Goal: Transaction & Acquisition: Purchase product/service

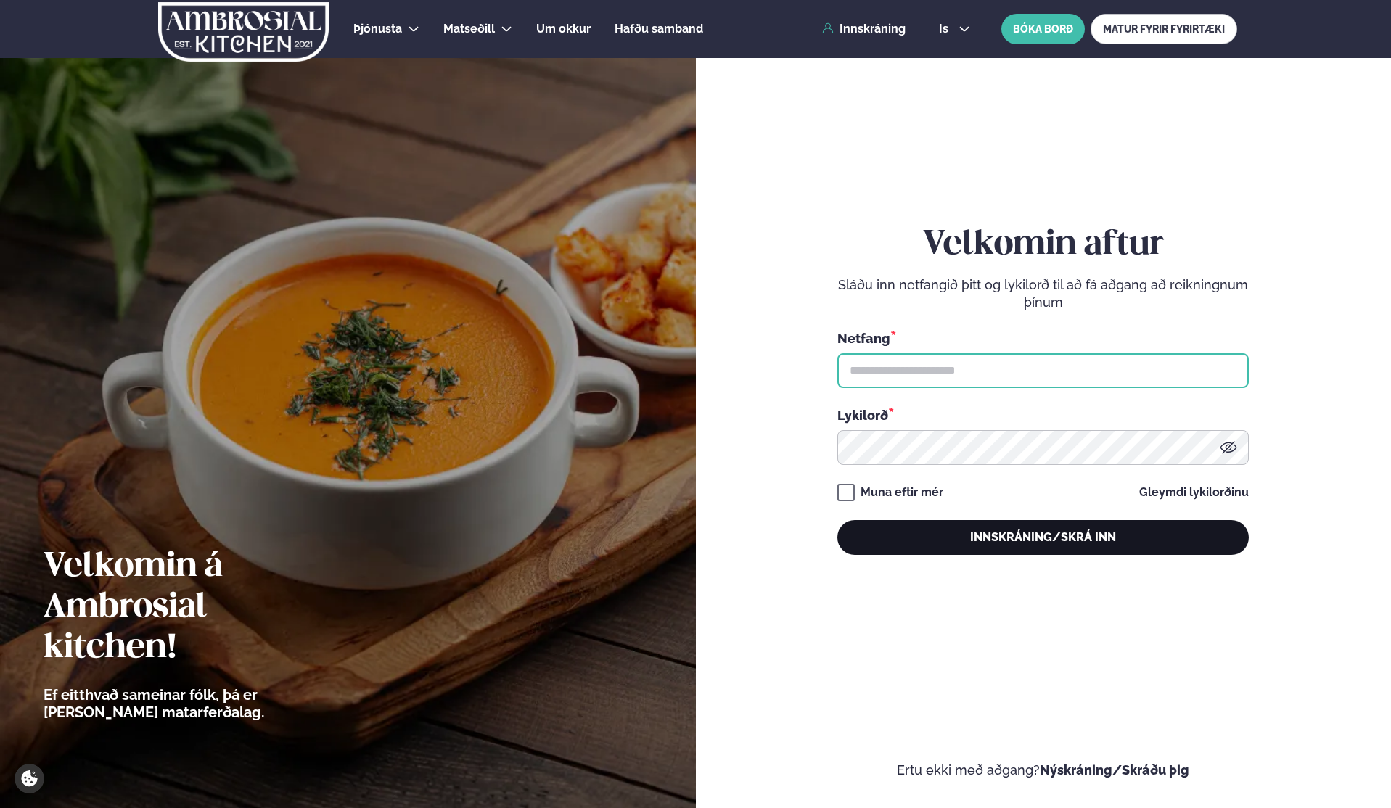
type input "**********"
click at [1059, 537] on button "Innskráning/Skrá inn" at bounding box center [1042, 537] width 411 height 35
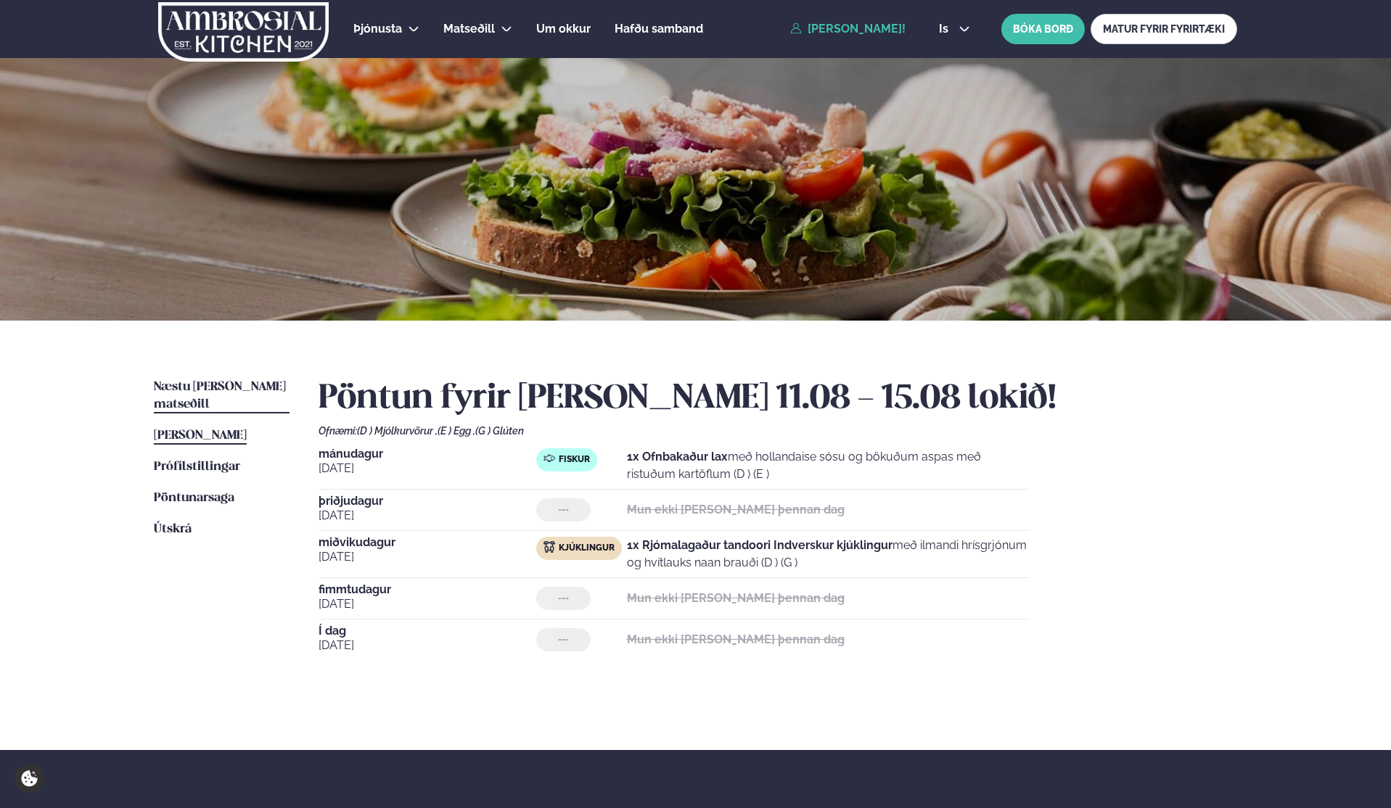
click at [217, 389] on span "Næstu [PERSON_NAME] matseðill" at bounding box center [220, 396] width 132 height 30
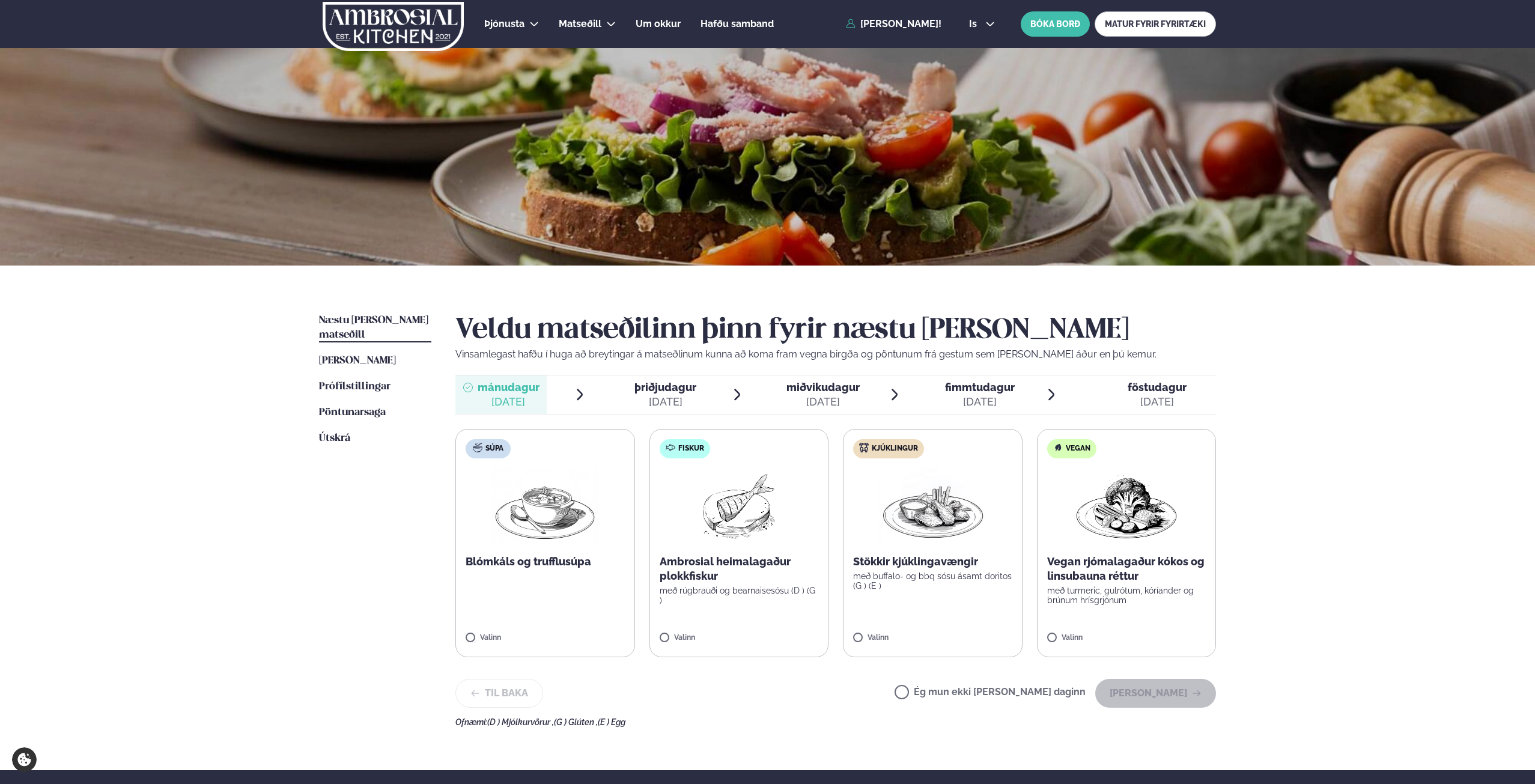
click at [963, 579] on p "með buffalo- og bbq sósu ásamt doritos (G ) (E )" at bounding box center [932, 580] width 159 height 19
click at [713, 580] on p "Ambrosial heimalagaður plokkfiskur" at bounding box center [739, 569] width 159 height 29
click at [891, 629] on icon at bounding box center [897, 632] width 12 height 12
click at [1151, 668] on button "[PERSON_NAME]" at bounding box center [1155, 693] width 121 height 29
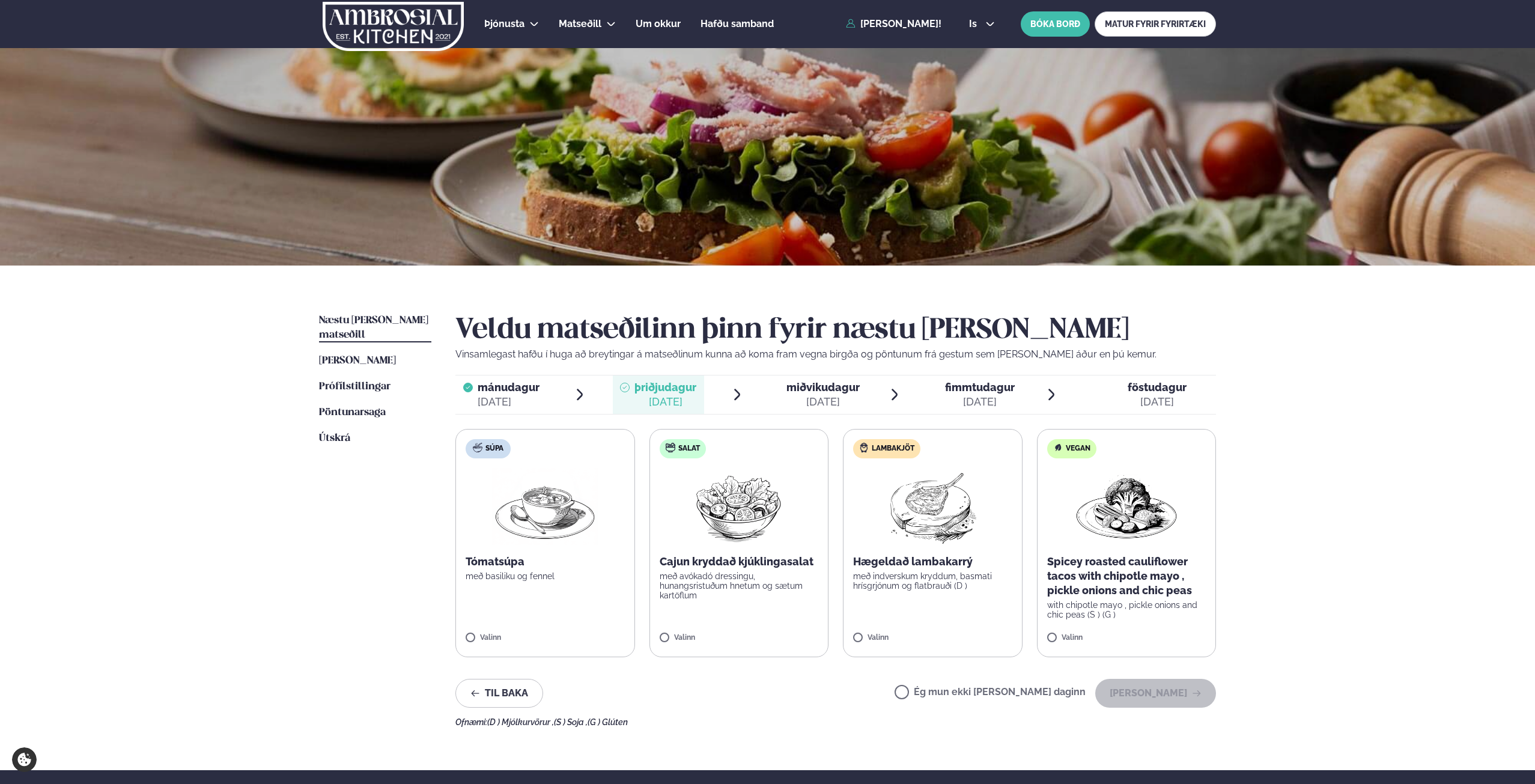
click at [921, 582] on p "með indverskum kryddum, basmati hrísgrjónum og flatbrauði (D )" at bounding box center [932, 580] width 159 height 19
click at [1151, 668] on button "[PERSON_NAME]" at bounding box center [1155, 693] width 121 height 29
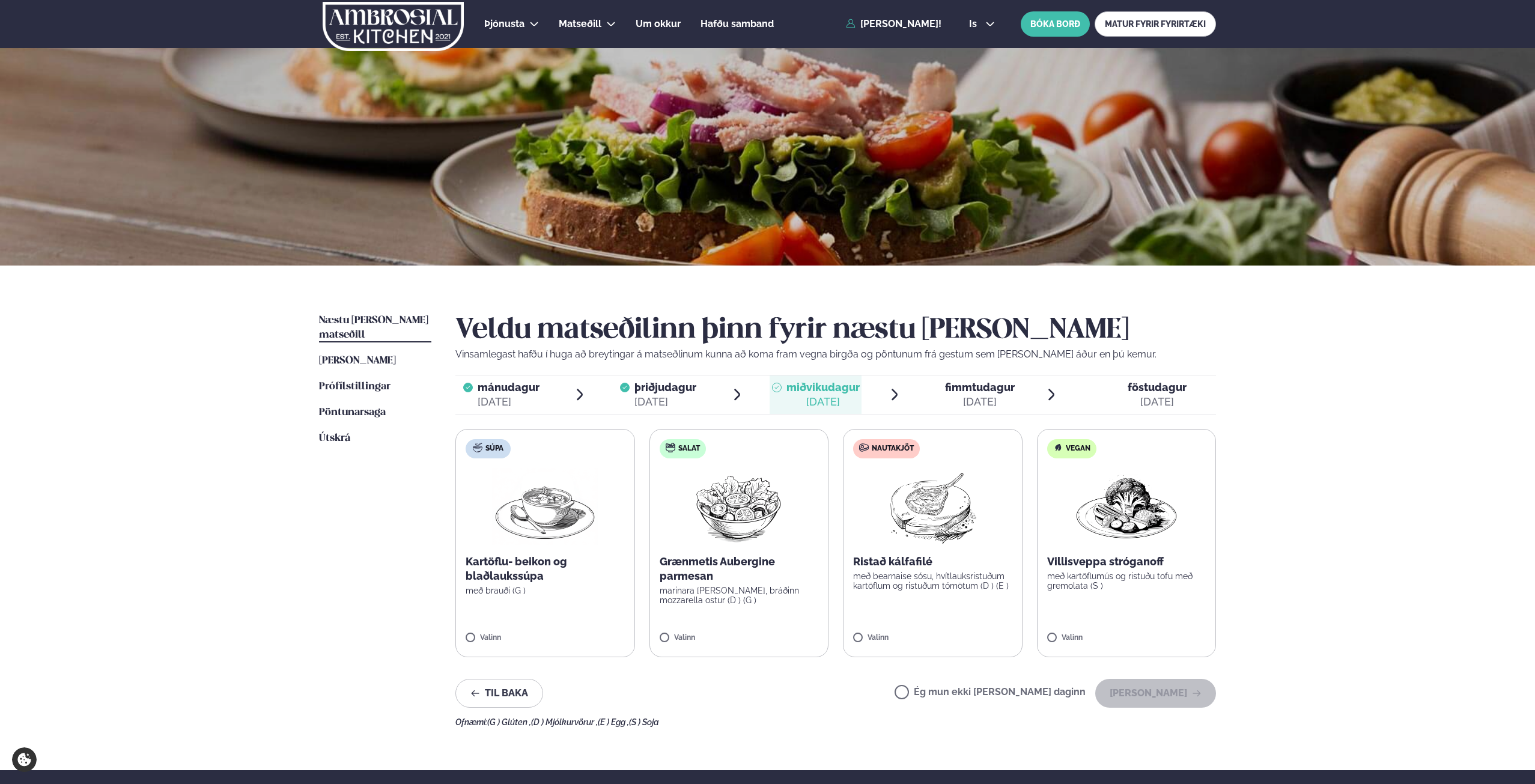
click at [939, 583] on p "með bearnaise sósu, hvítlauksristuðum kartöflum og ristuðum tómötum (D ) (E )" at bounding box center [932, 580] width 159 height 19
click at [1151, 668] on button "[PERSON_NAME]" at bounding box center [1155, 693] width 121 height 29
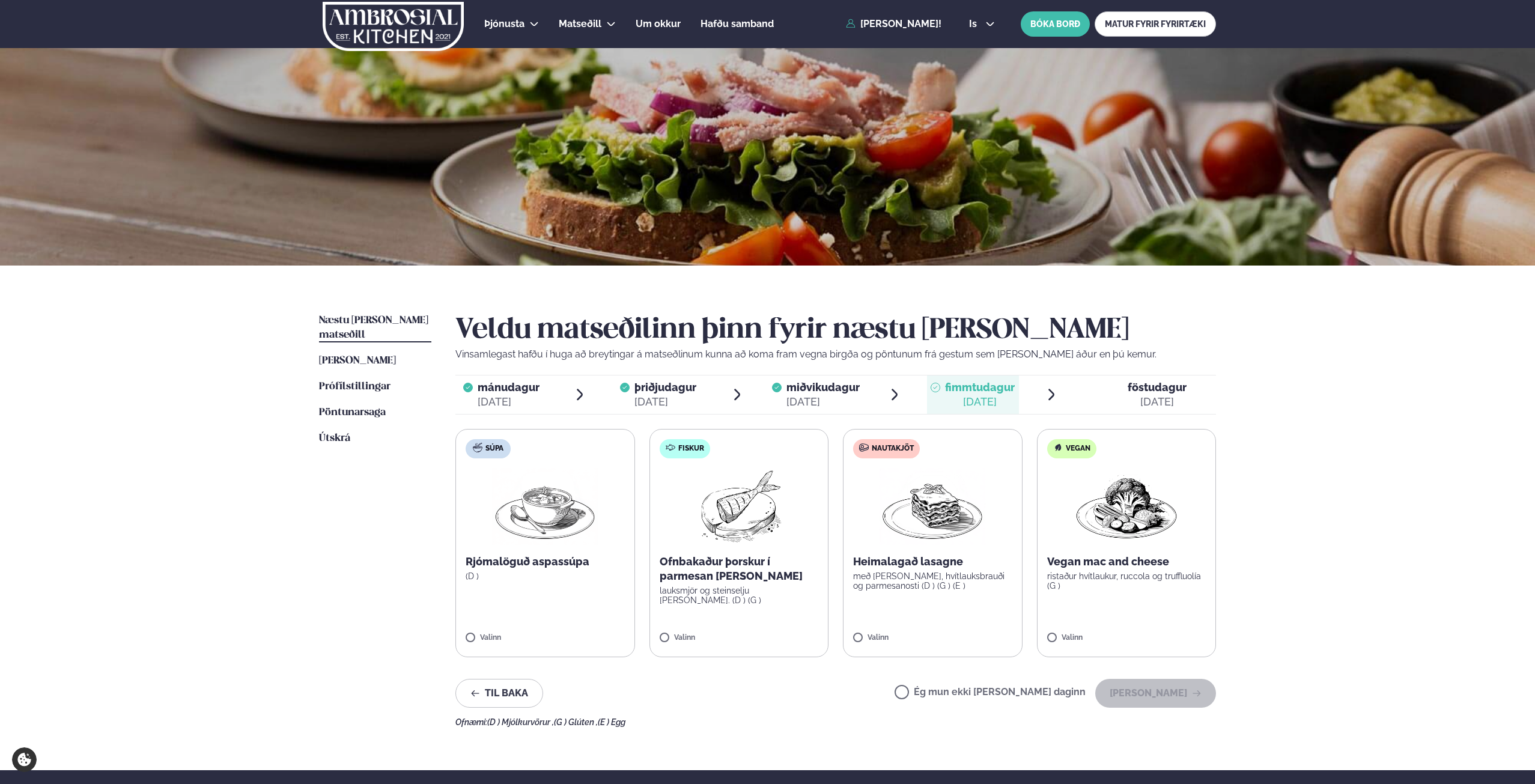
click at [911, 586] on p "með [PERSON_NAME], hvítlauksbrauði og parmesanosti (D ) (G ) (E )" at bounding box center [932, 580] width 159 height 19
click at [1151, 668] on button "[PERSON_NAME]" at bounding box center [1155, 693] width 121 height 29
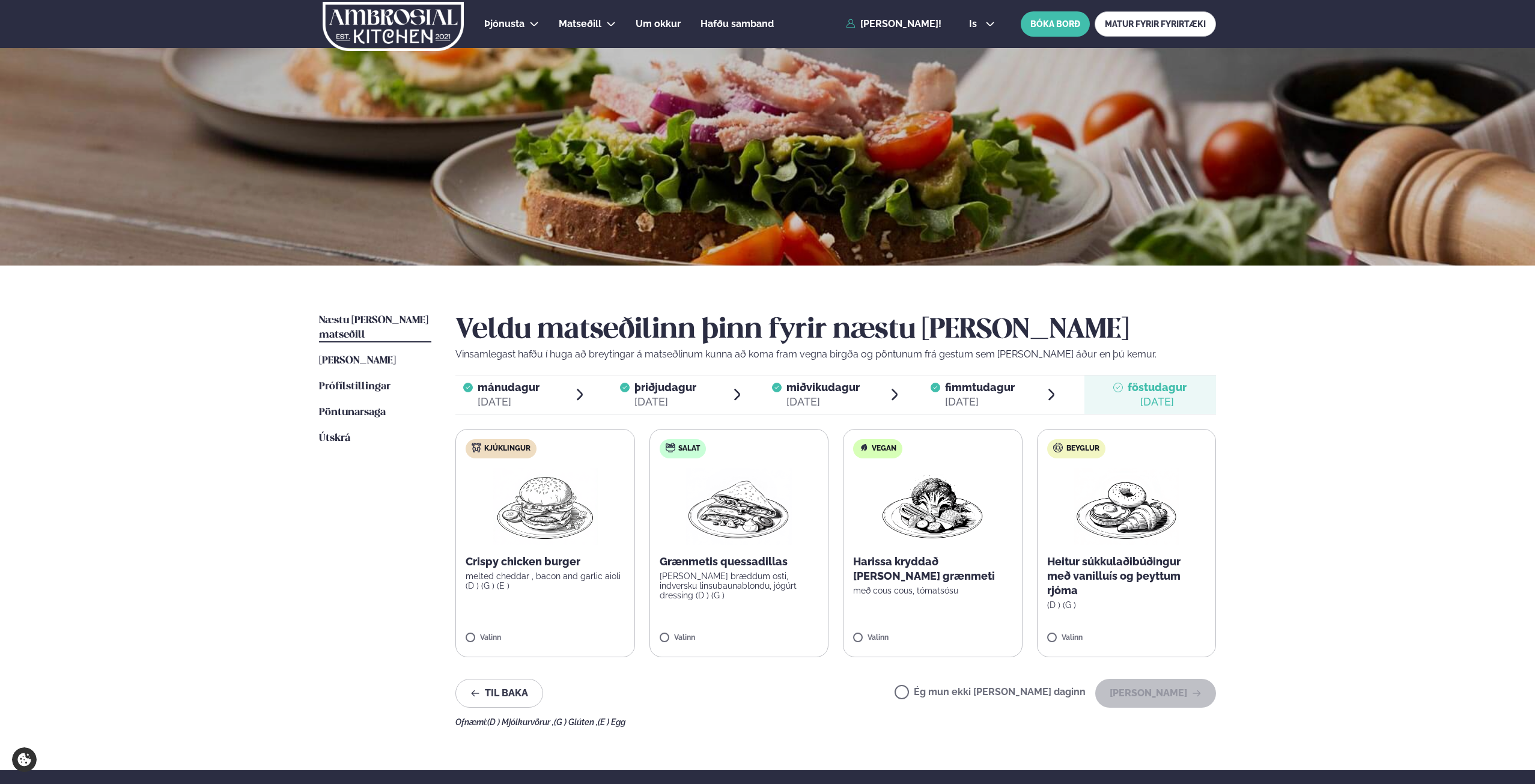
click at [547, 592] on label "Kjúklingur Crispy chicken burger melted cheddar , bacon and garlic aioli (D ) (…" at bounding box center [545, 543] width 180 height 228
click at [1151, 668] on button "[PERSON_NAME]" at bounding box center [1155, 693] width 121 height 29
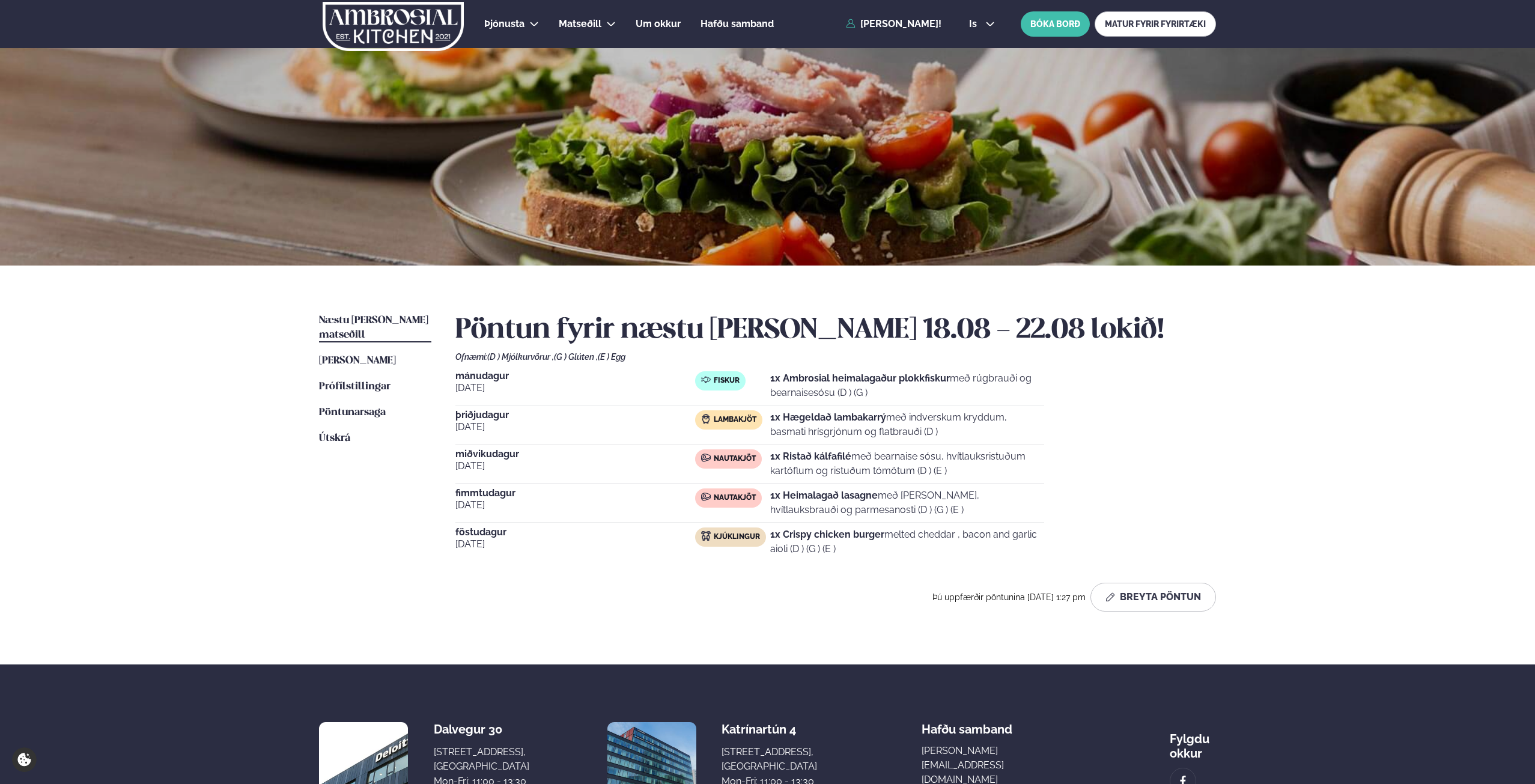
click at [729, 534] on span "Kjúklingur" at bounding box center [737, 537] width 46 height 10
click at [368, 318] on span "Næstu [PERSON_NAME] matseðill" at bounding box center [373, 328] width 109 height 25
click at [376, 322] on span "Næstu [PERSON_NAME] matseðill" at bounding box center [373, 328] width 109 height 25
click at [844, 551] on p "1x Crispy chicken burger melted cheddar , bacon and garlic aioli (D ) (G ) (E )" at bounding box center [907, 541] width 274 height 29
click at [1151, 595] on button "Breyta Pöntun" at bounding box center [1153, 597] width 126 height 29
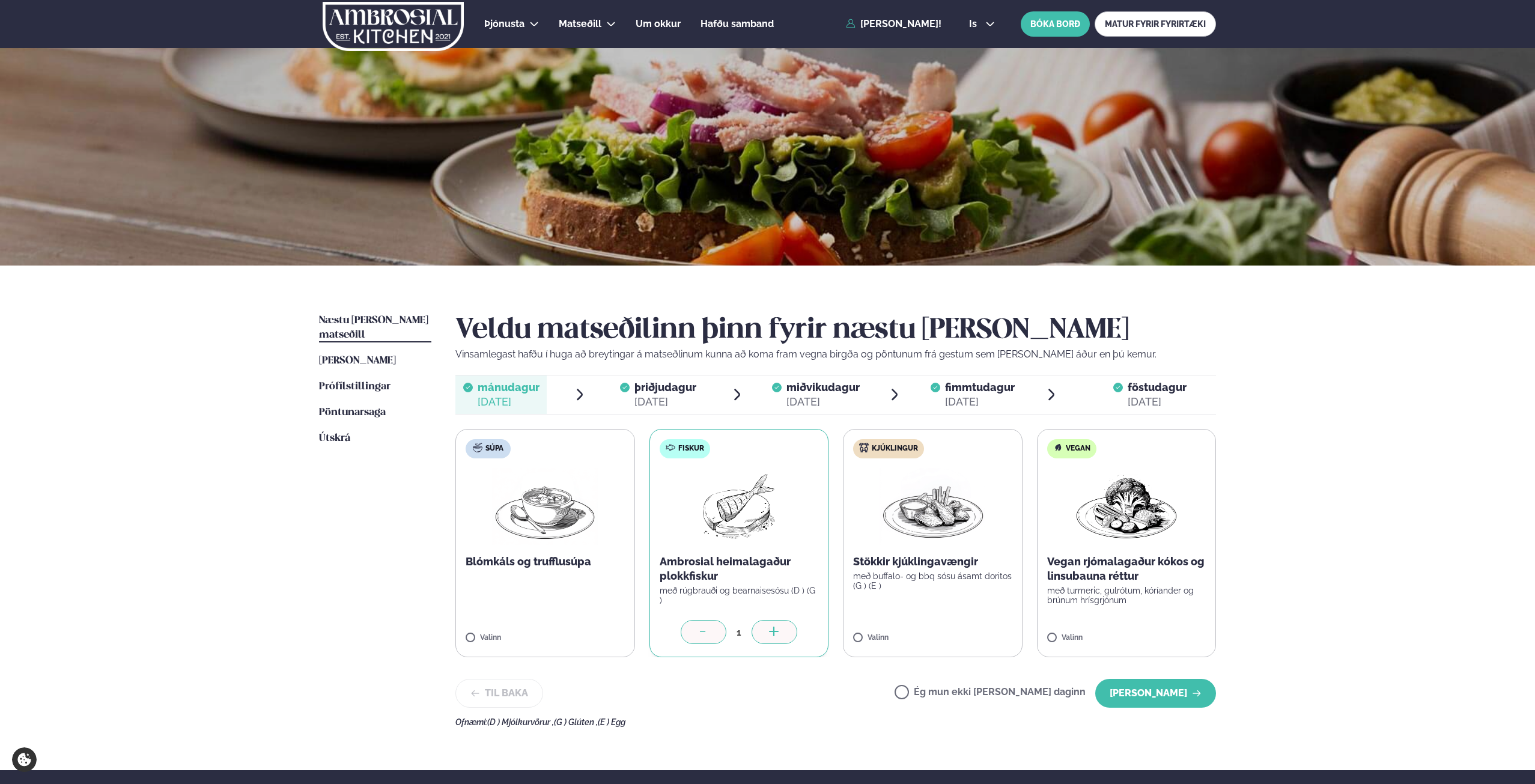
click at [1151, 391] on span "föstudagur" at bounding box center [1157, 387] width 59 height 12
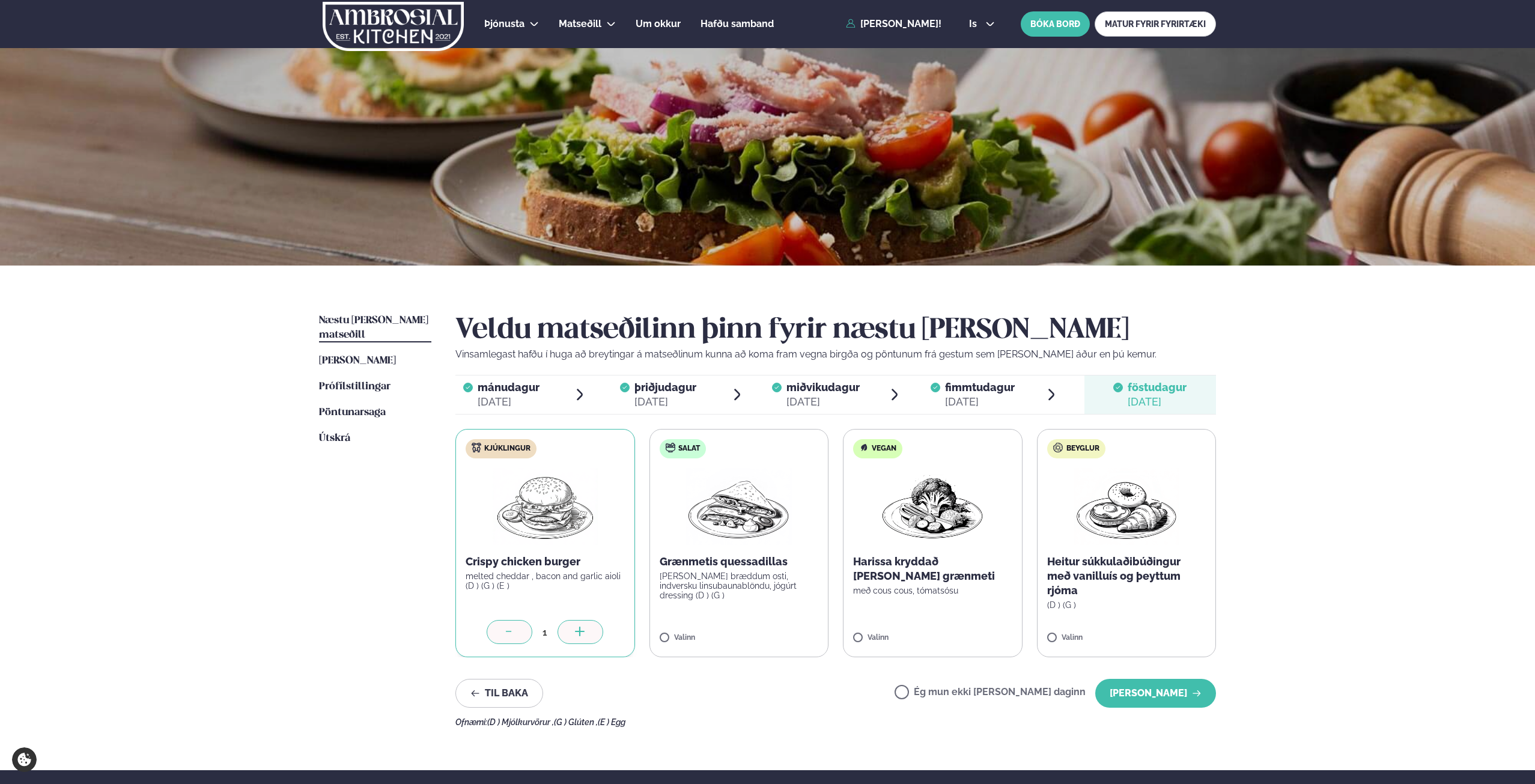
click at [965, 398] on div "[DATE]" at bounding box center [979, 402] width 70 height 14
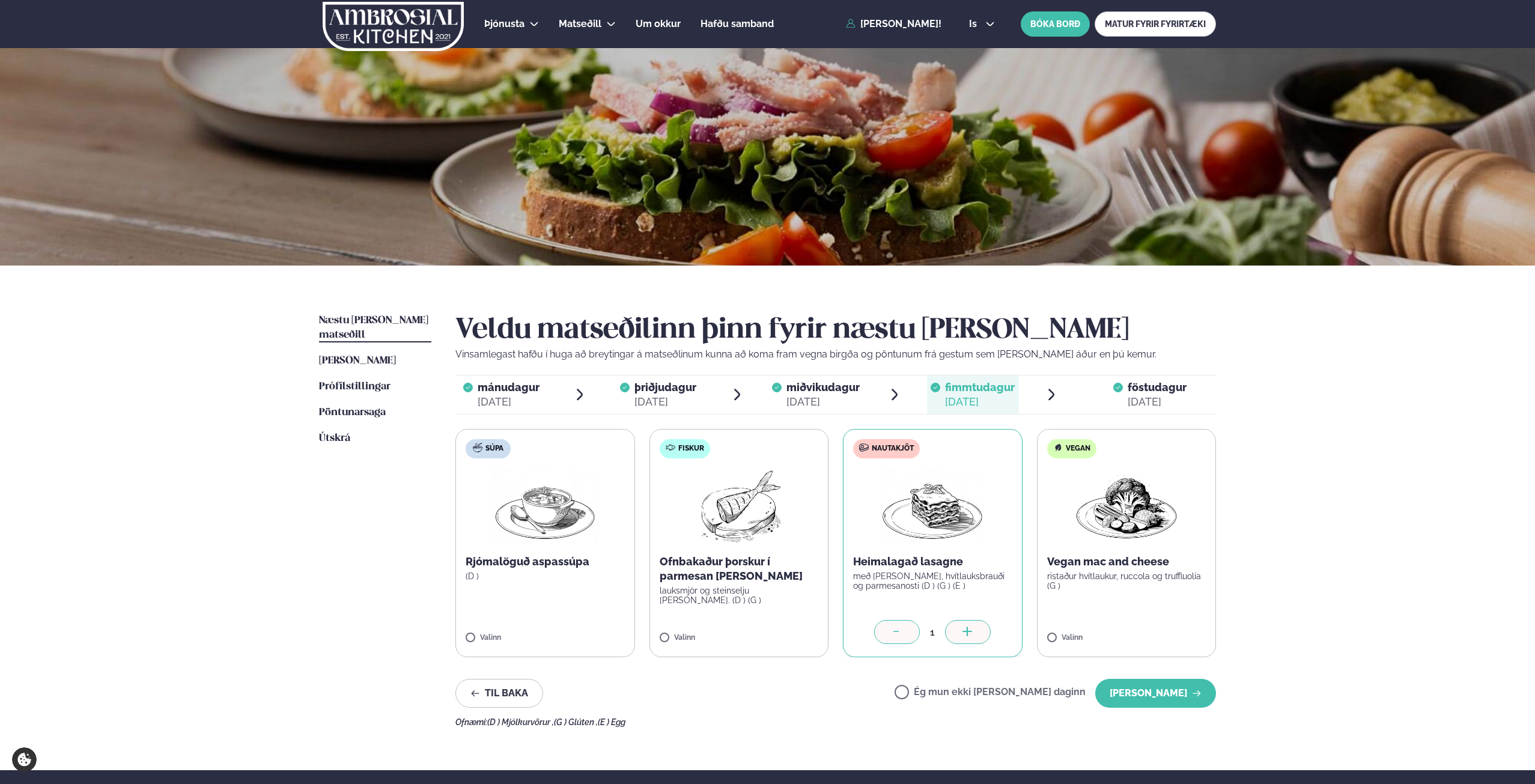
click at [748, 516] on img at bounding box center [739, 506] width 106 height 77
click at [888, 632] on div at bounding box center [897, 632] width 46 height 24
click at [810, 395] on div "[DATE]" at bounding box center [823, 402] width 74 height 14
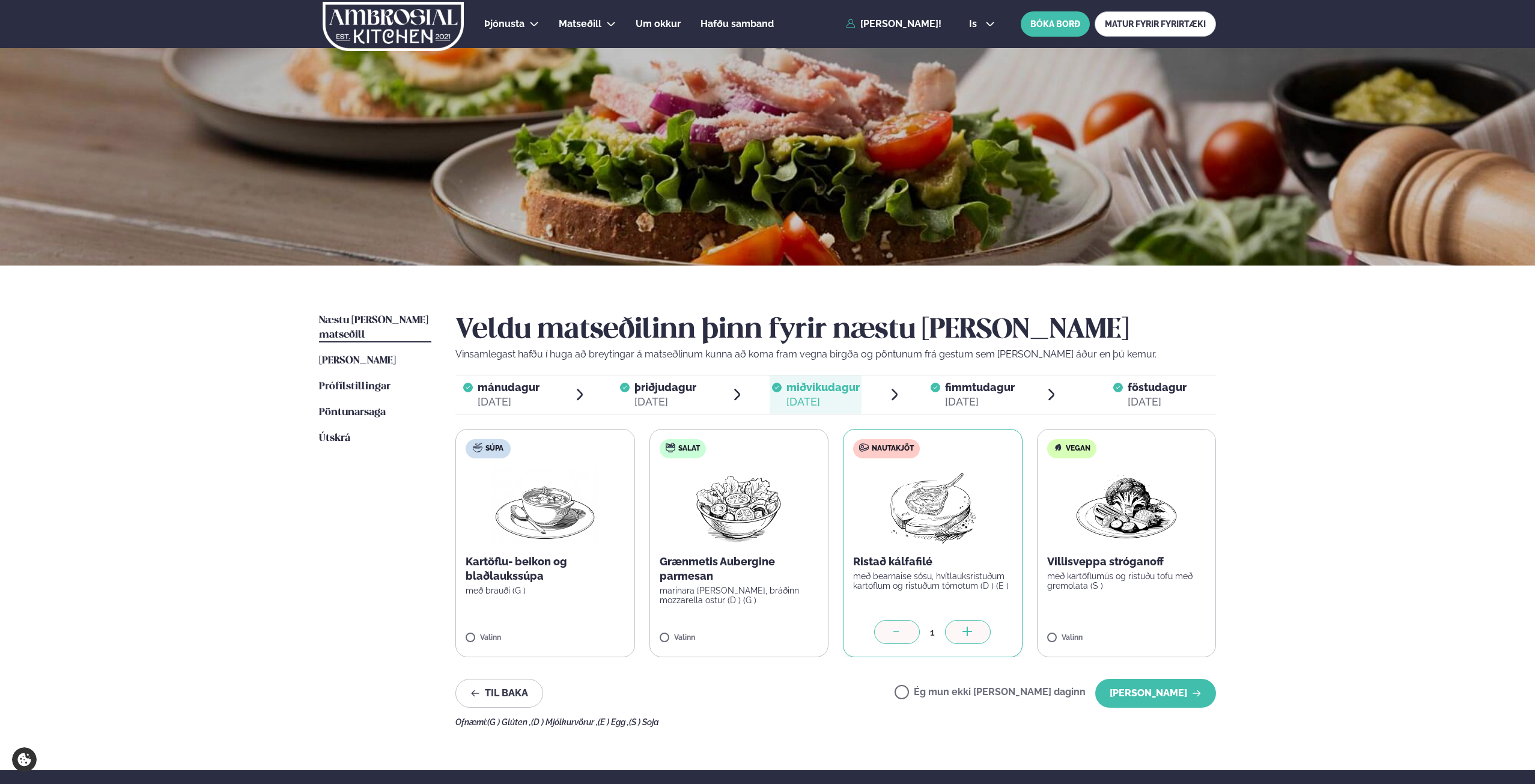
click at [661, 392] on span "þriðjudagur" at bounding box center [665, 387] width 62 height 12
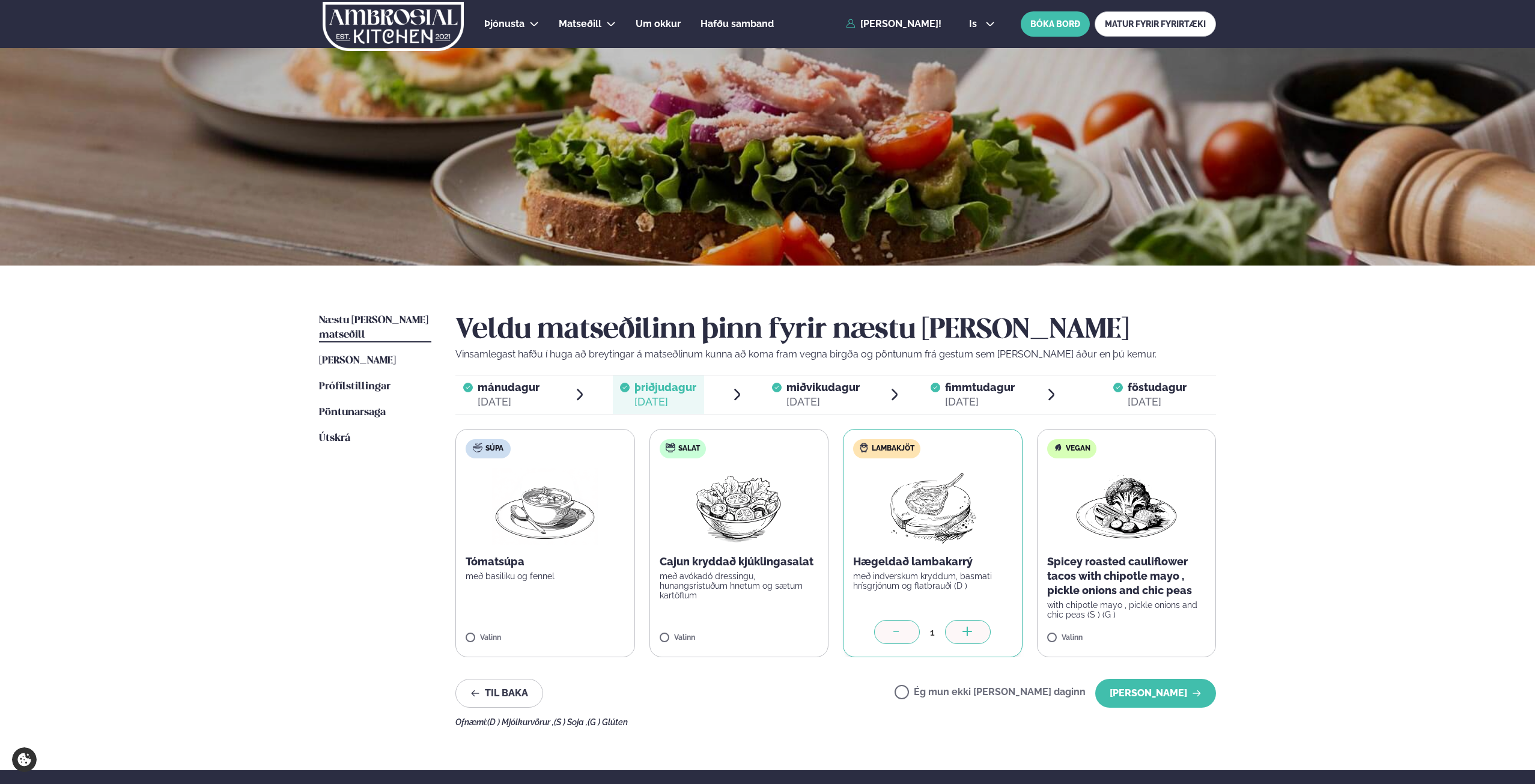
click at [508, 388] on span "mánudagur" at bounding box center [508, 387] width 62 height 12
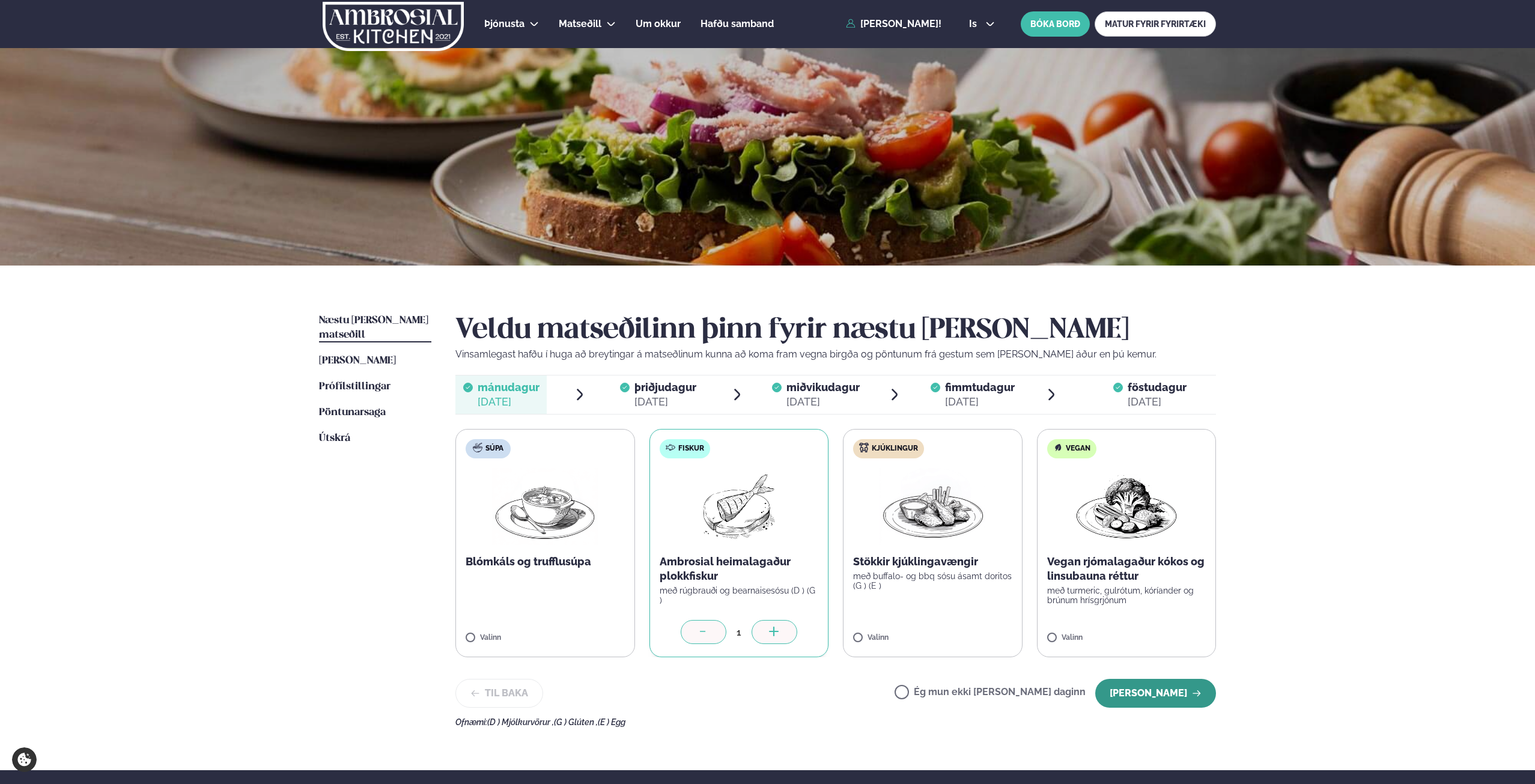
click at [1151, 668] on button "[PERSON_NAME]" at bounding box center [1155, 693] width 121 height 29
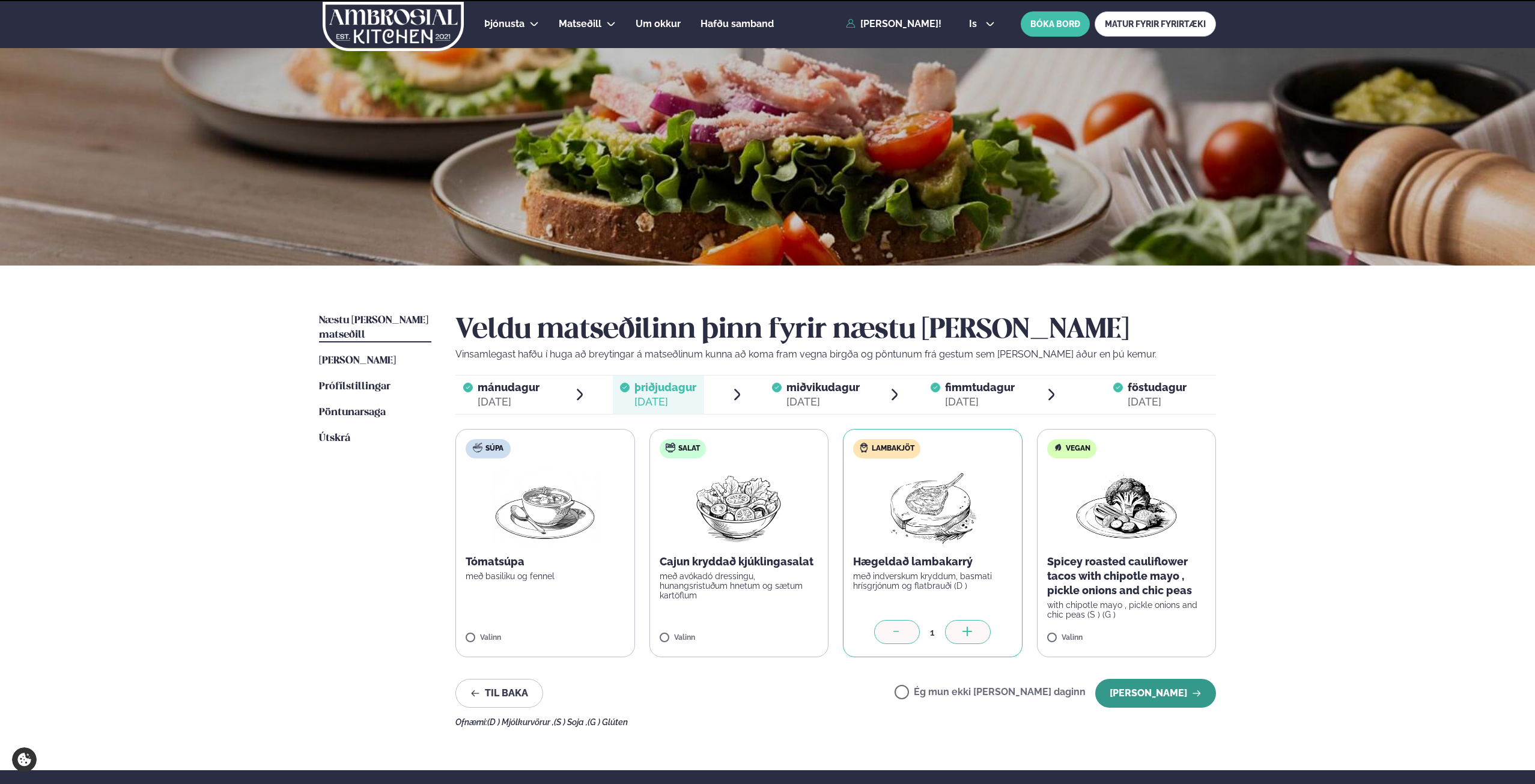
click at [1151, 668] on button "[PERSON_NAME]" at bounding box center [1155, 693] width 121 height 29
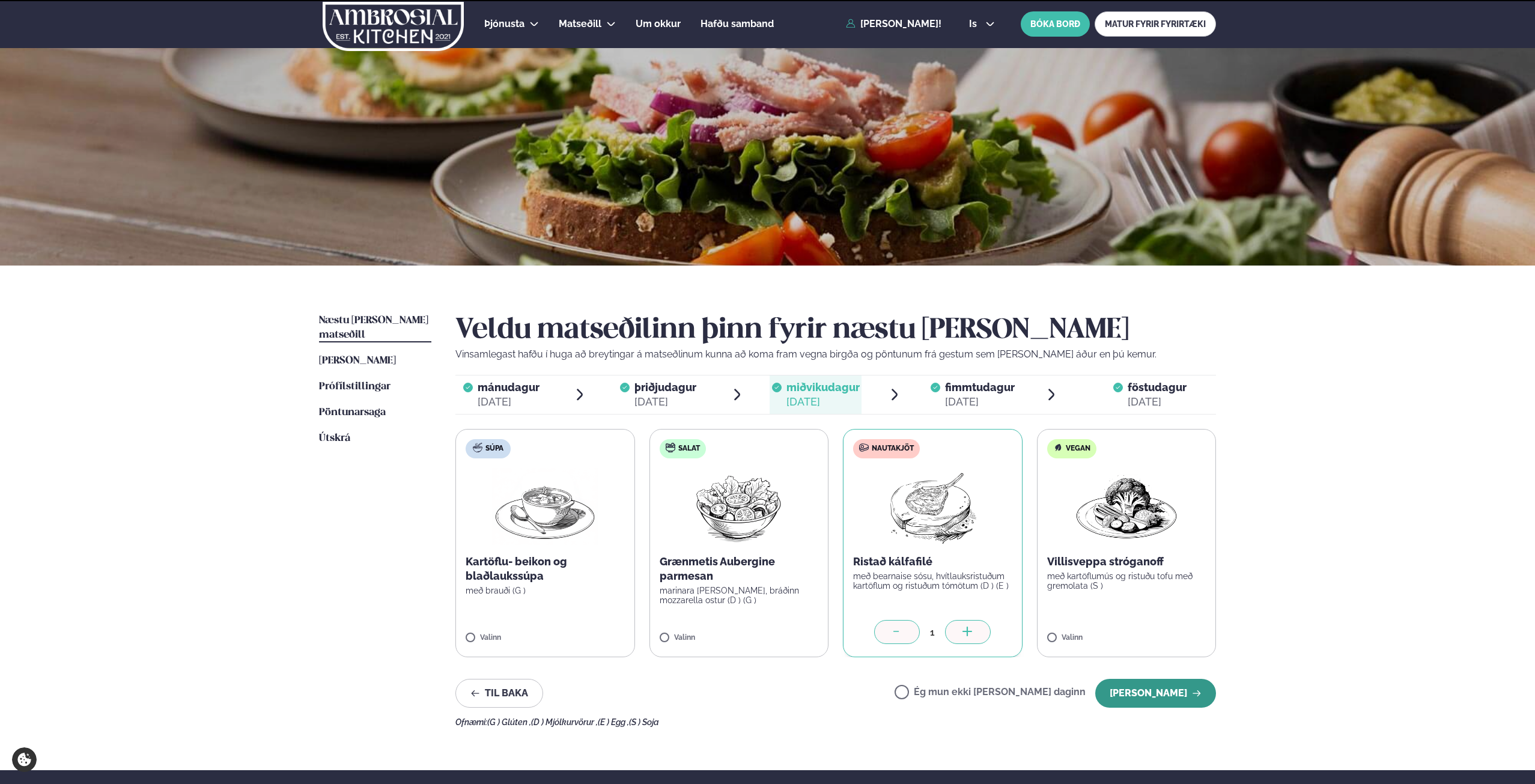
click at [1151, 668] on button "[PERSON_NAME]" at bounding box center [1155, 693] width 121 height 29
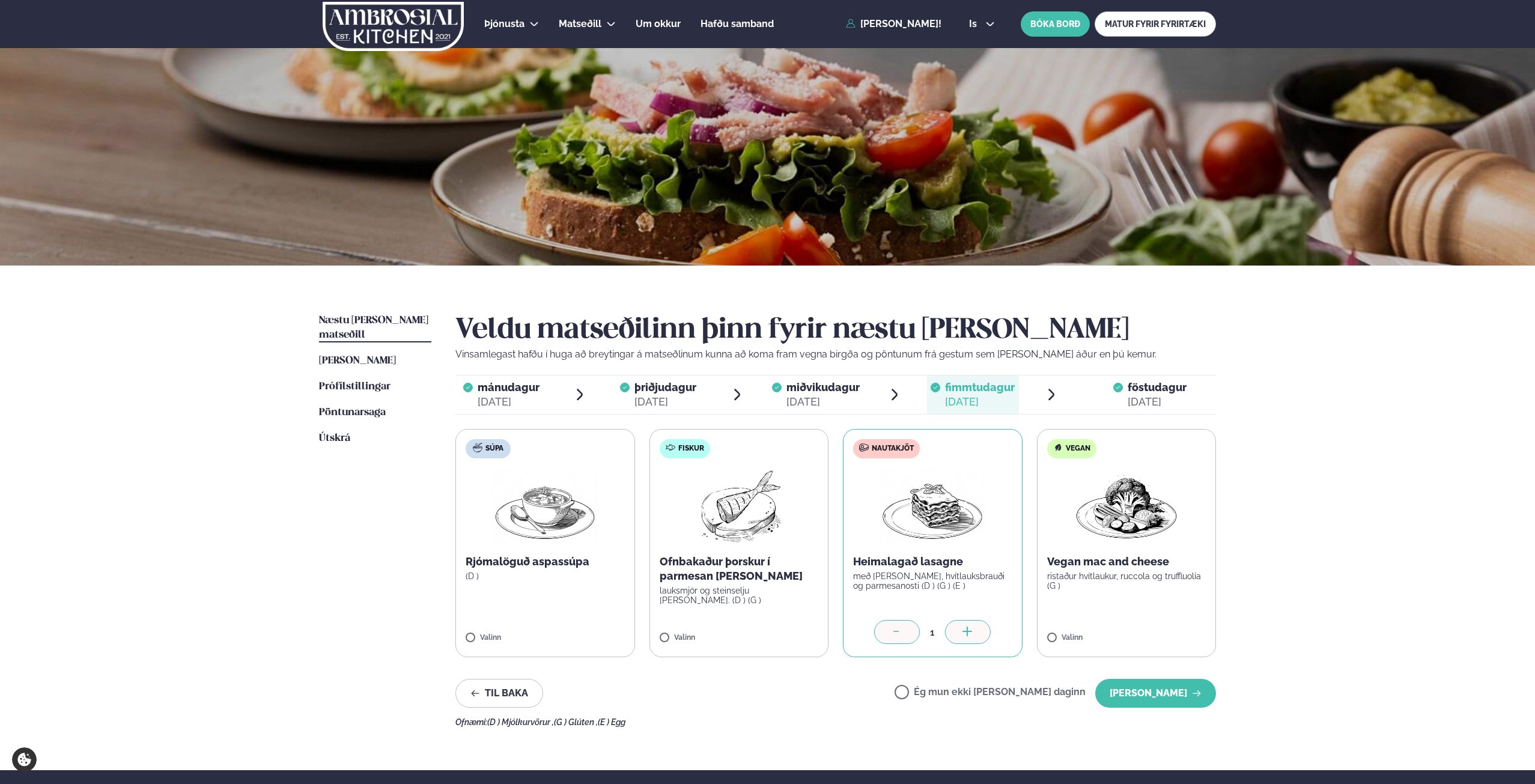
click at [678, 633] on label "Fiskur Ofnbakaður þorskur í parmesan [PERSON_NAME] lauksmjör og steinselju [PER…" at bounding box center [739, 543] width 180 height 228
click at [892, 627] on icon at bounding box center [897, 632] width 12 height 12
click at [1151, 668] on button "[PERSON_NAME]" at bounding box center [1155, 693] width 121 height 29
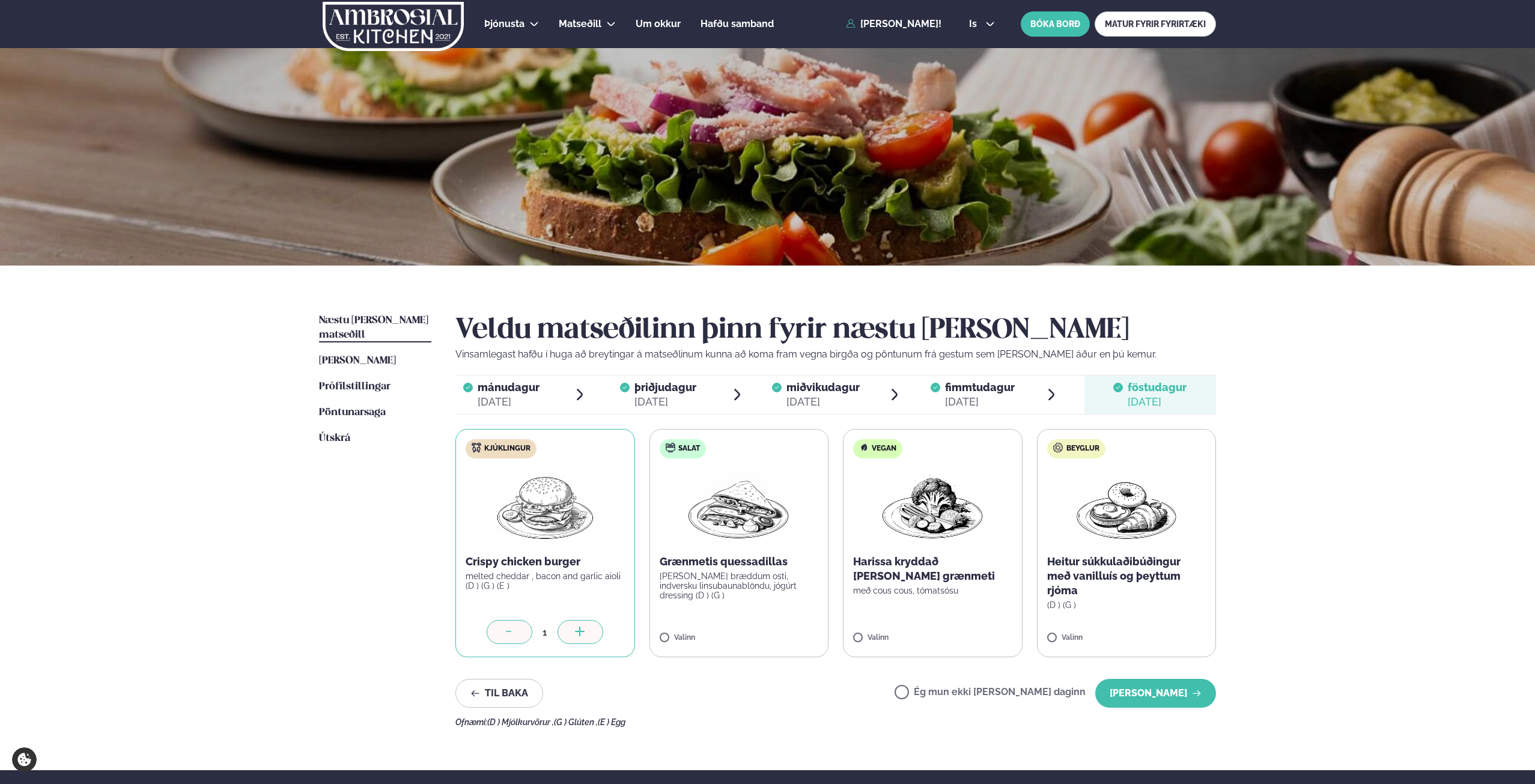
click at [1151, 668] on button "[PERSON_NAME]" at bounding box center [1155, 693] width 121 height 29
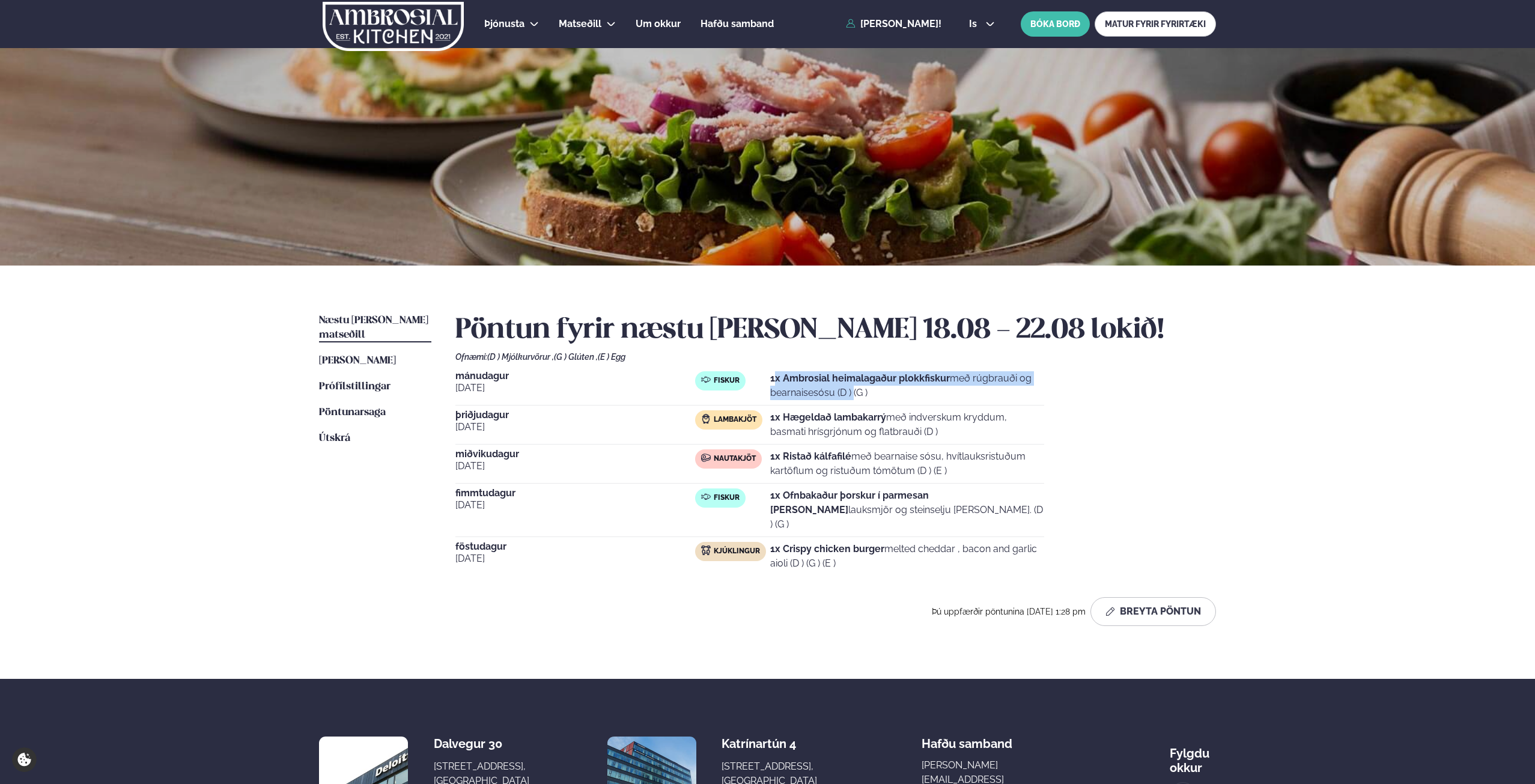
drag, startPoint x: 777, startPoint y: 375, endPoint x: 825, endPoint y: 399, distance: 53.7
click at [825, 399] on p "1x Ambrosial heimalagaður plokkfiskur með rúgbrauði og bearnaisesósu (D ) (G )" at bounding box center [907, 385] width 274 height 29
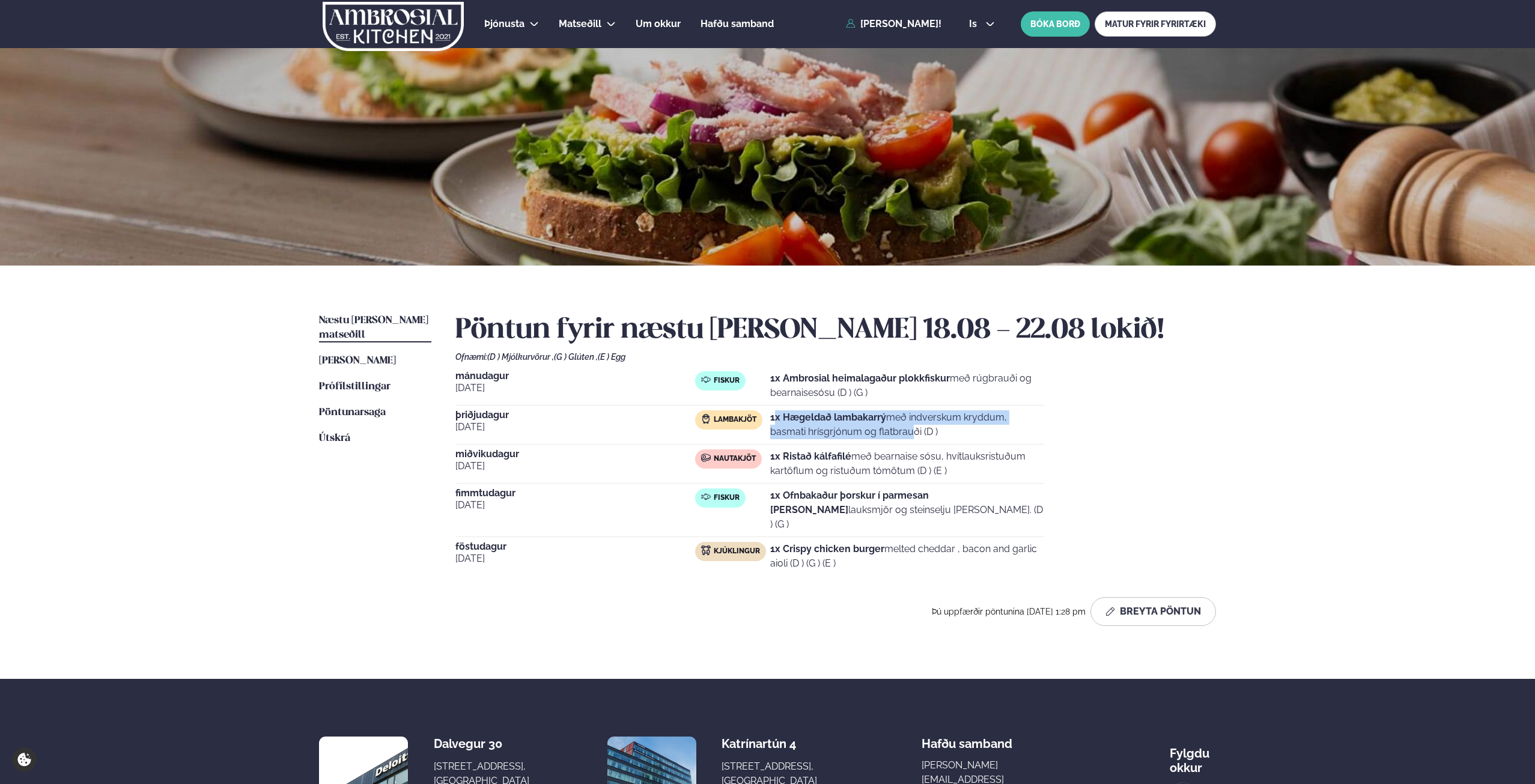
drag, startPoint x: 774, startPoint y: 416, endPoint x: 853, endPoint y: 439, distance: 82.3
click at [853, 439] on p "1x Hægeldað lambakarrý með indverskum kryddum, basmati hrísgrjónum og flatbrauð…" at bounding box center [907, 424] width 274 height 29
drag, startPoint x: 802, startPoint y: 455, endPoint x: 849, endPoint y: 475, distance: 51.1
click at [849, 475] on p "1x Ristað kálfafilé með bearnaise sósu, hvítlauksristuðum kartöflum og ristuðum…" at bounding box center [907, 464] width 274 height 29
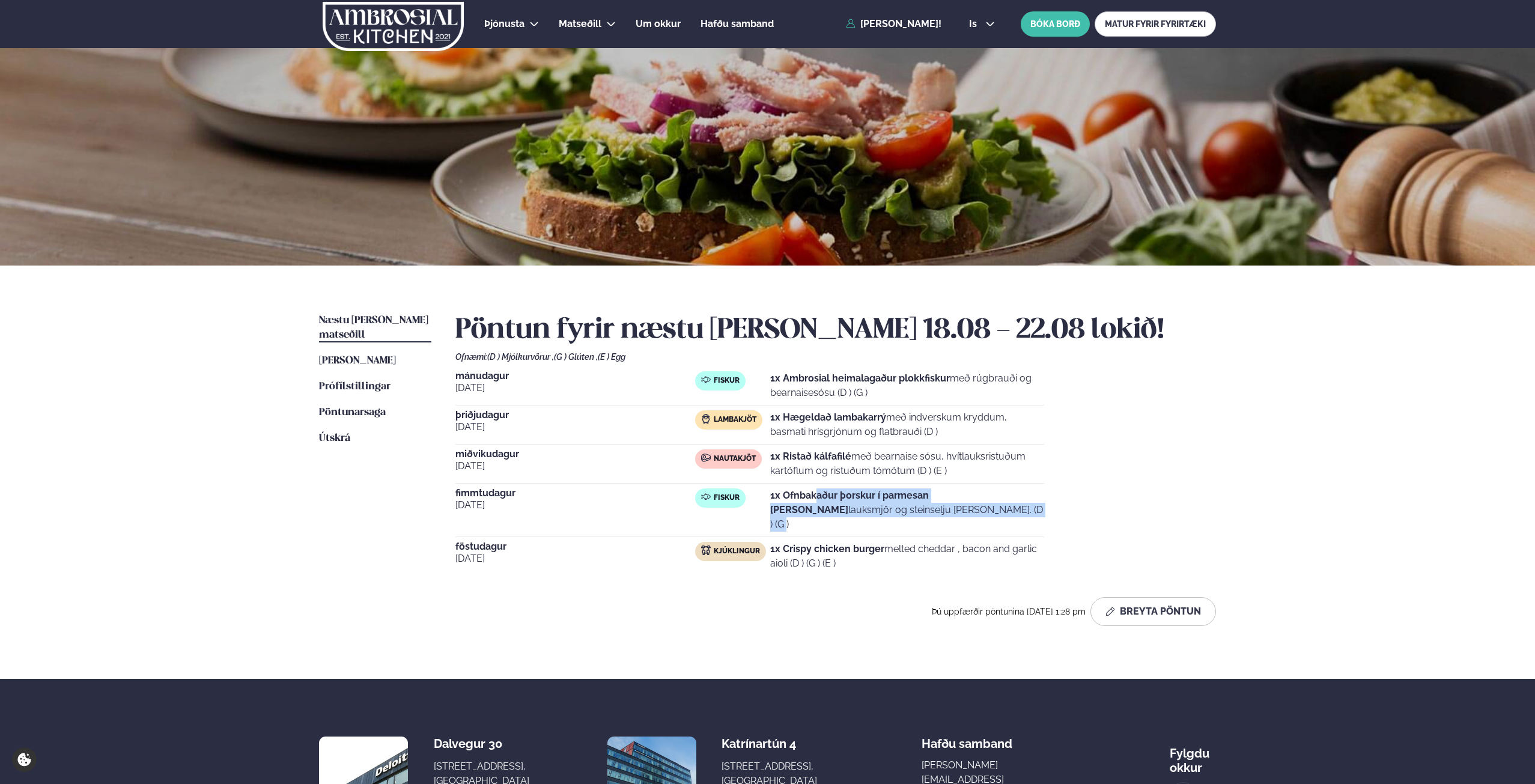
drag, startPoint x: 816, startPoint y: 488, endPoint x: 861, endPoint y: 523, distance: 57.0
click at [861, 523] on div "[DATE] Fiskur 1x Ambrosial heimalagaður plokkfiskur með rúgbrauði og bearnaises…" at bounding box center [835, 473] width 760 height 204
drag, startPoint x: 811, startPoint y: 549, endPoint x: 826, endPoint y: 558, distance: 17.5
click at [825, 556] on div "[DATE] Kjúklingur 1x Crispy chicken burger melted cheddar , bacon and garlic ai…" at bounding box center [749, 558] width 589 height 34
drag, startPoint x: 865, startPoint y: 568, endPoint x: 914, endPoint y: 575, distance: 49.5
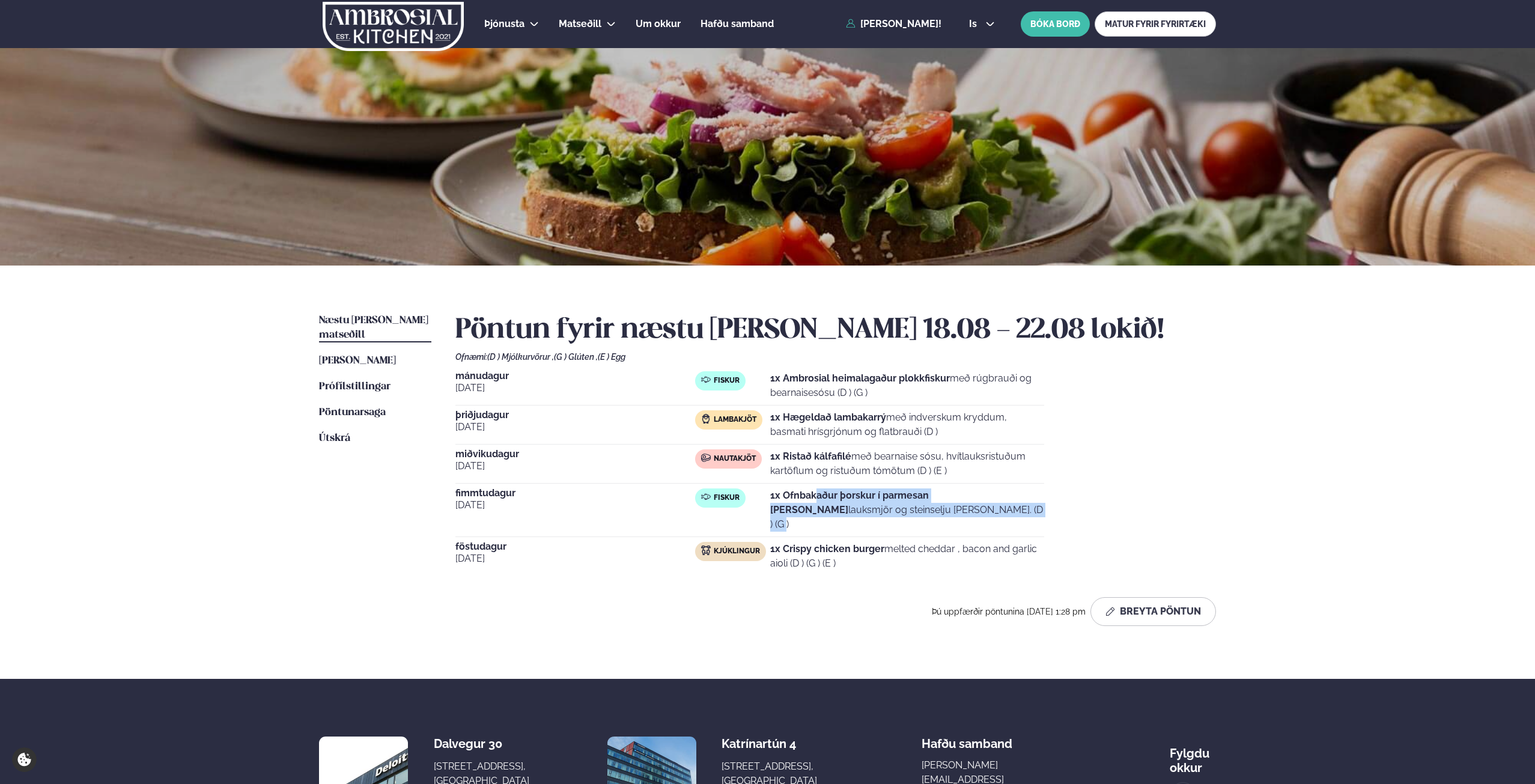
click at [890, 572] on div "Pöntun fyrir næstu [PERSON_NAME] 18.08 - 22.08 lokið! Ofnæmi: (D ) Mjólkurvörur…" at bounding box center [835, 469] width 760 height 312
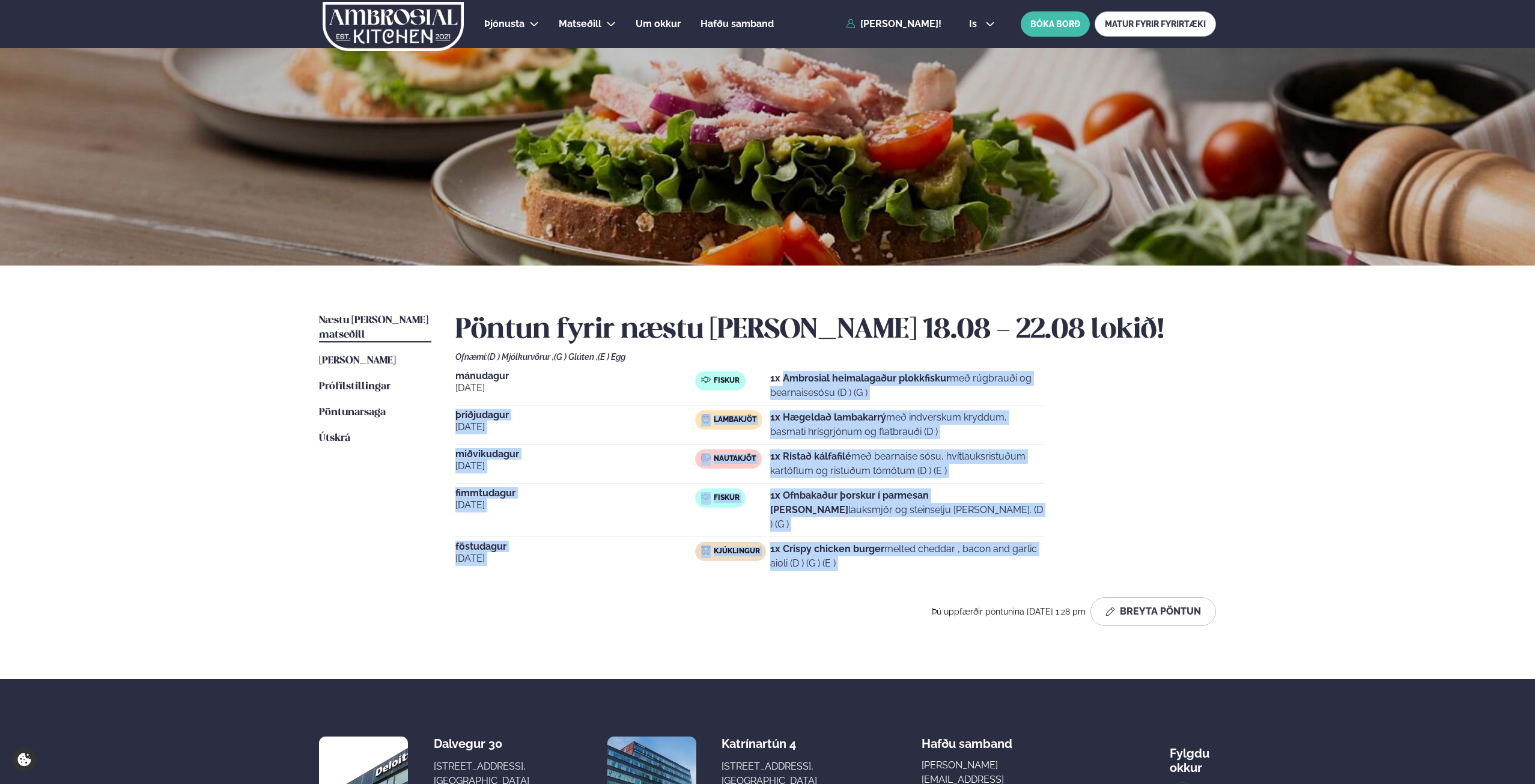
drag, startPoint x: 786, startPoint y: 381, endPoint x: 859, endPoint y: 562, distance: 195.2
click at [859, 562] on div "Pöntun fyrir næstu [PERSON_NAME] 18.08 - 22.08 lokið! Ofnæmi: (D ) Mjólkurvörur…" at bounding box center [835, 469] width 760 height 312
click at [869, 467] on p "1x Ristað kálfafilé með bearnaise sósu, hvítlauksristuðum kartöflum og ristuðum…" at bounding box center [907, 464] width 274 height 29
